Goal: Task Accomplishment & Management: Manage account settings

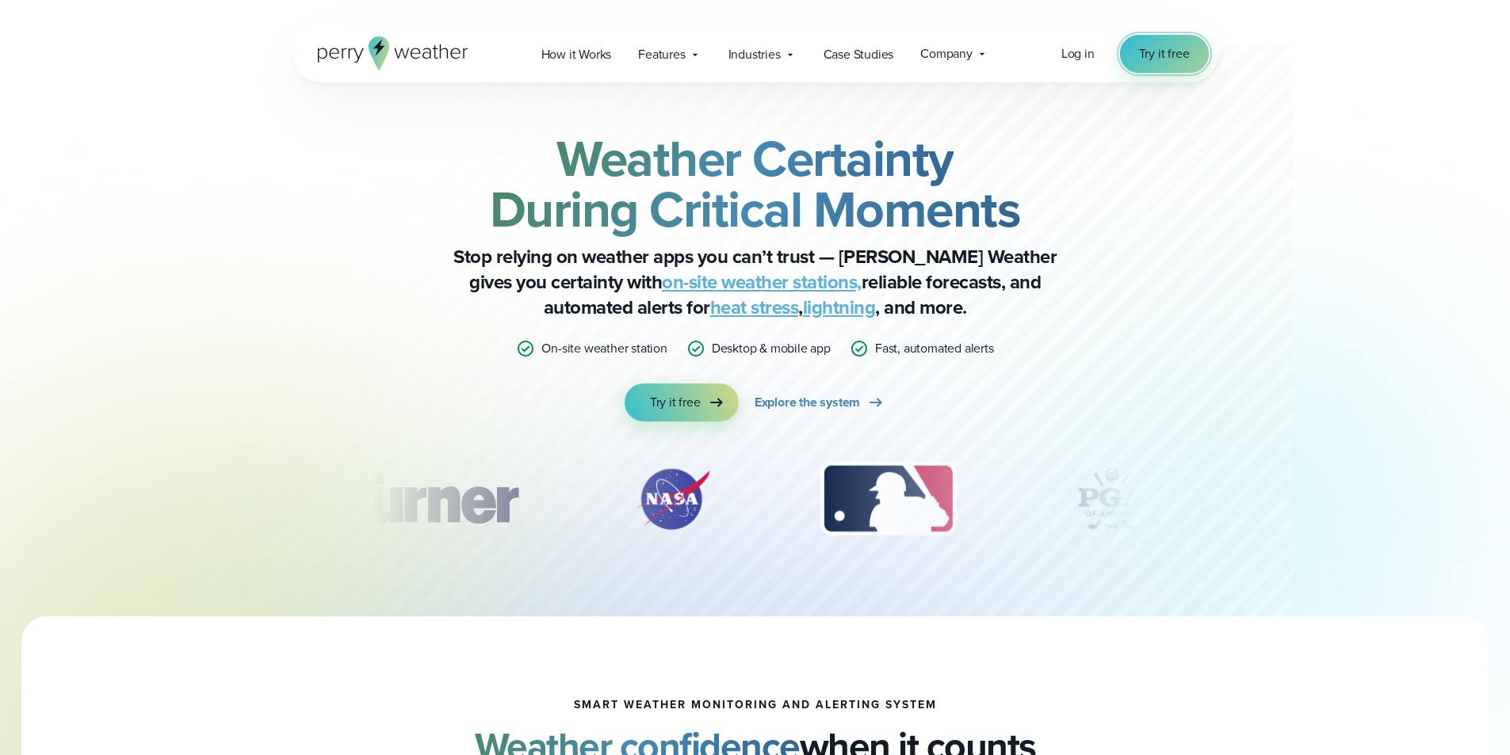
click at [1150, 48] on span "Try it free" at bounding box center [1164, 53] width 51 height 19
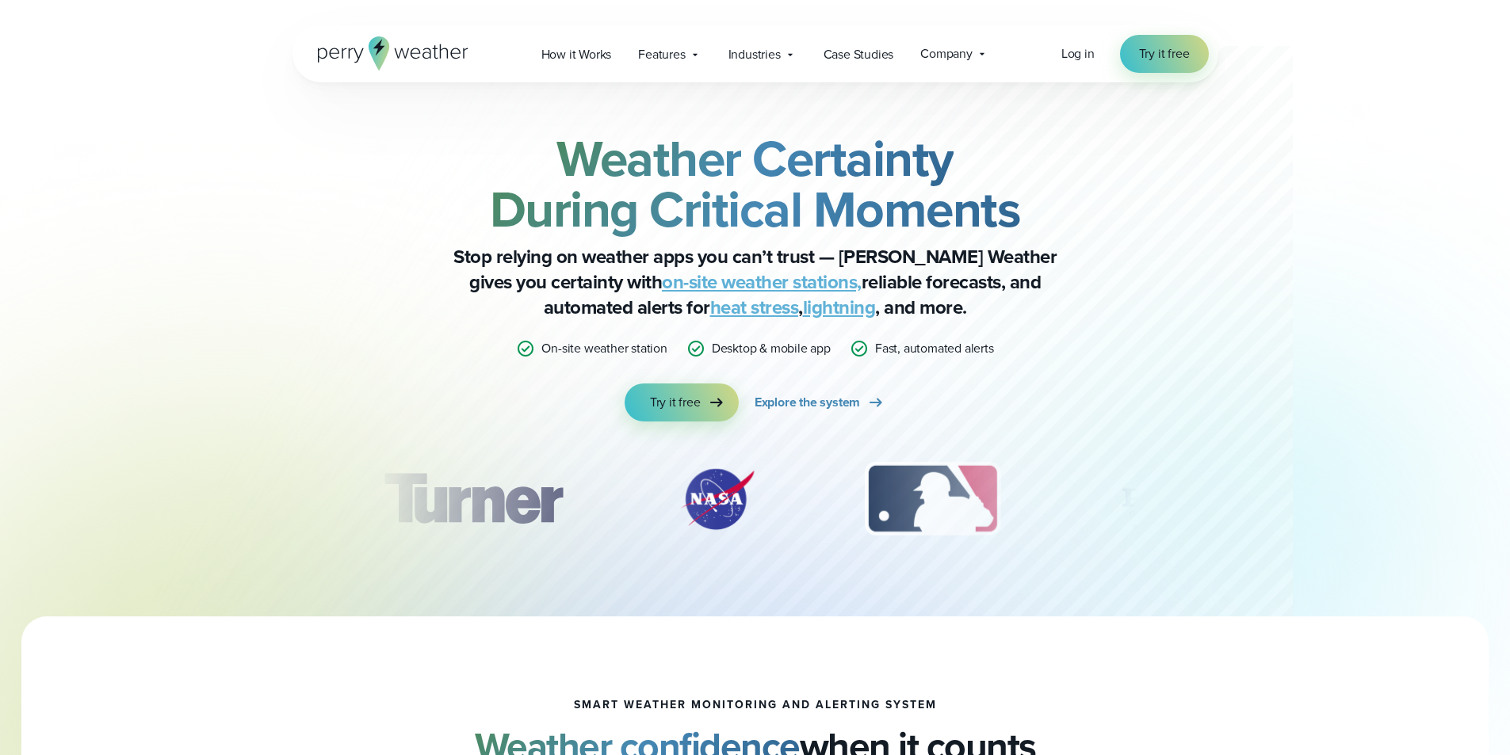
click at [1100, 56] on div "Log in Try it free" at bounding box center [1134, 54] width 147 height 38
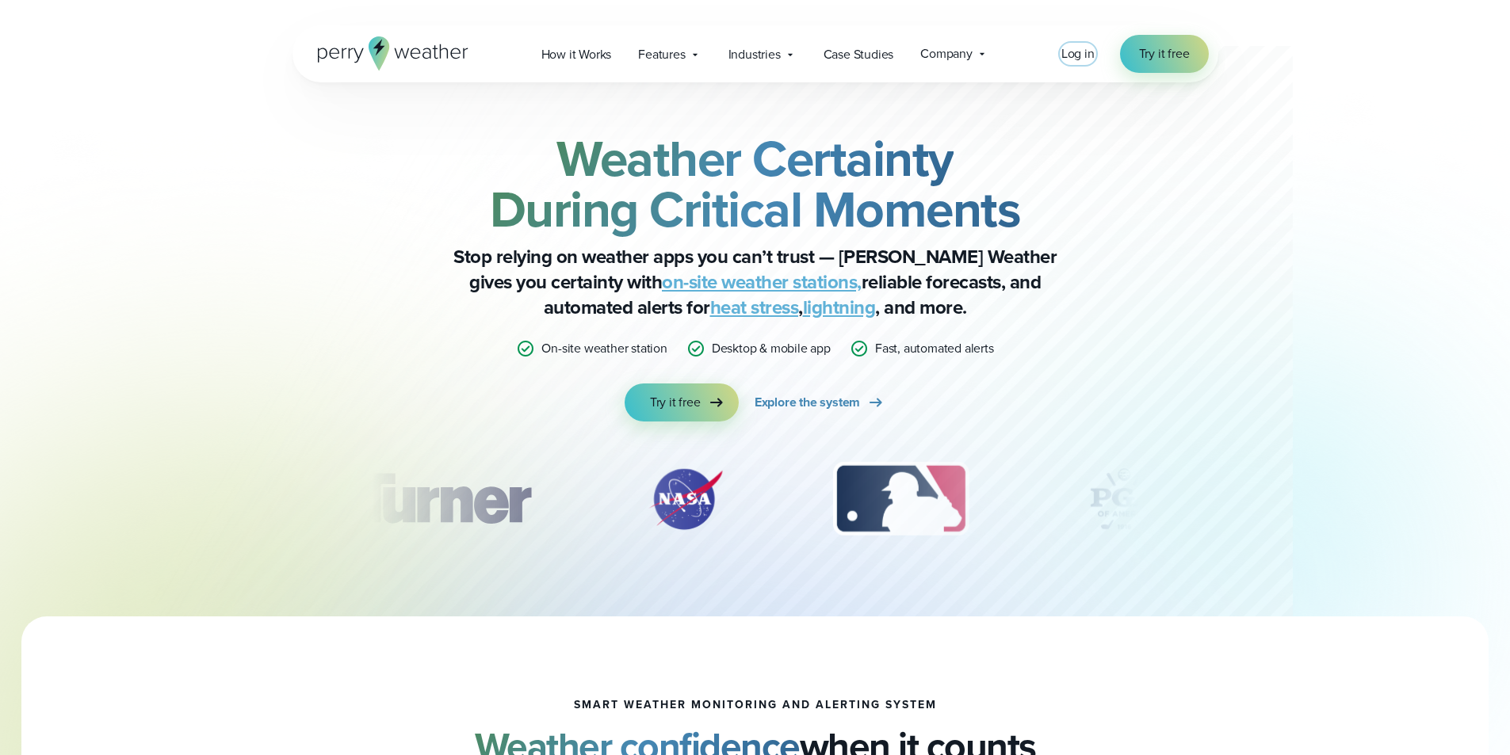
click at [1090, 54] on span "Log in" at bounding box center [1077, 53] width 33 height 18
